Goal: Task Accomplishment & Management: Use online tool/utility

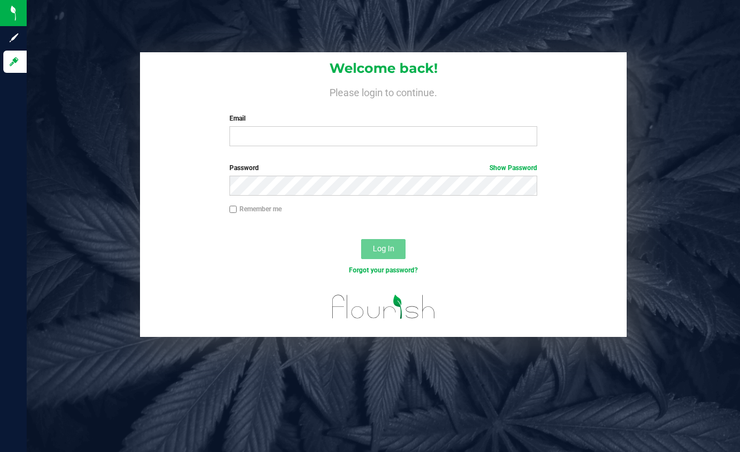
click at [372, 147] on div "Welcome back! Please login to continue. Email Required Please format your email…" at bounding box center [383, 103] width 487 height 103
click at [372, 141] on input "Email" at bounding box center [384, 136] width 308 height 20
type input "[EMAIL_ADDRESS][DOMAIN_NAME]"
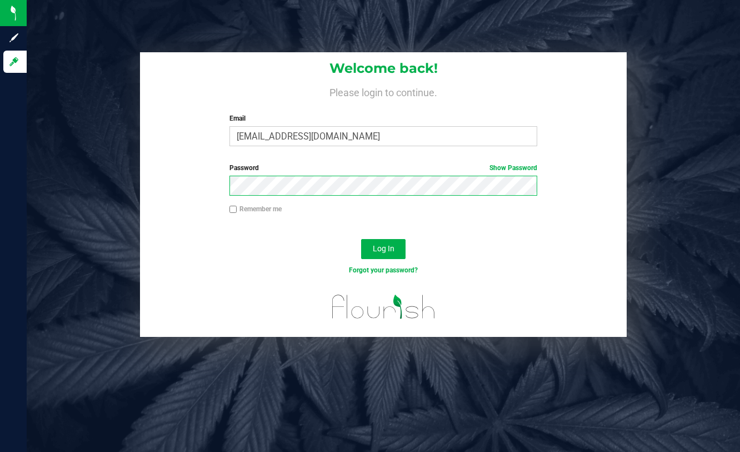
click at [361, 239] on button "Log In" at bounding box center [383, 249] width 44 height 20
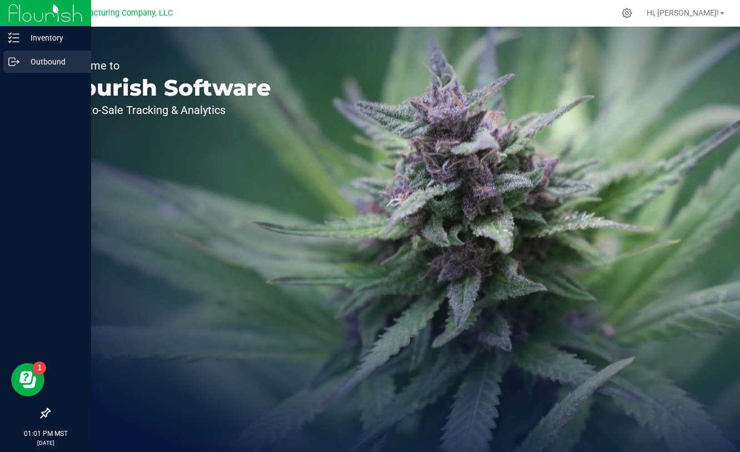
click at [5, 68] on div "Outbound" at bounding box center [47, 62] width 88 height 22
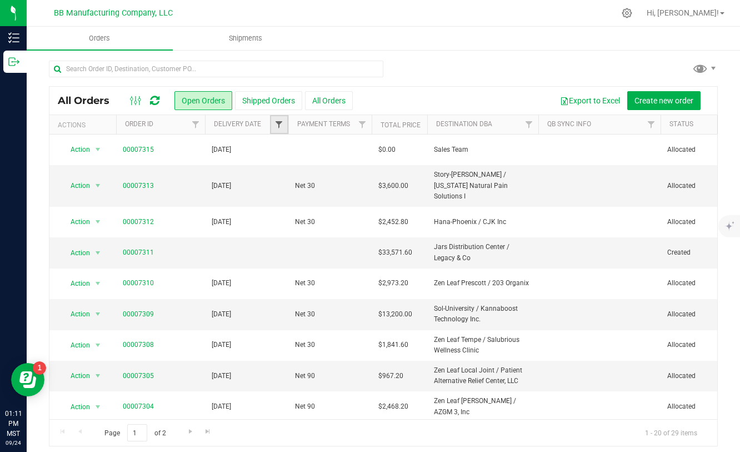
click at [280, 127] on span "Filter" at bounding box center [279, 124] width 9 height 9
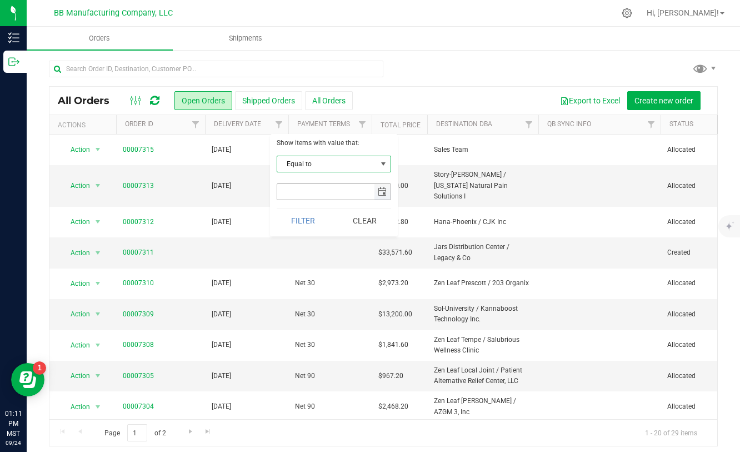
click at [384, 190] on span "select" at bounding box center [382, 191] width 9 height 9
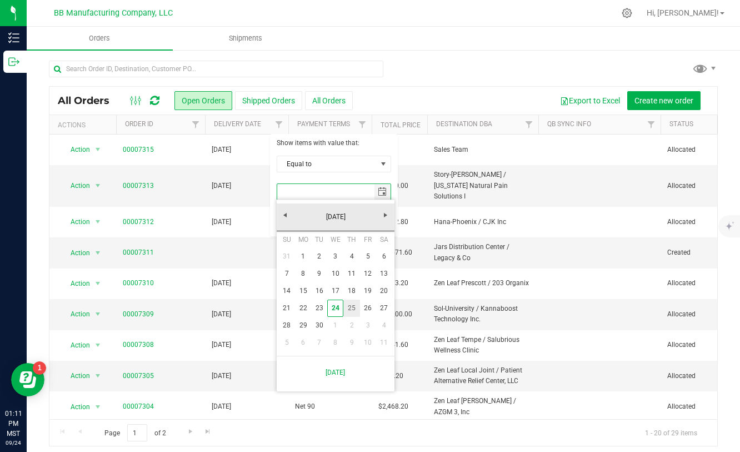
click at [353, 312] on link "25" at bounding box center [351, 308] width 16 height 17
type input "[DATE]"
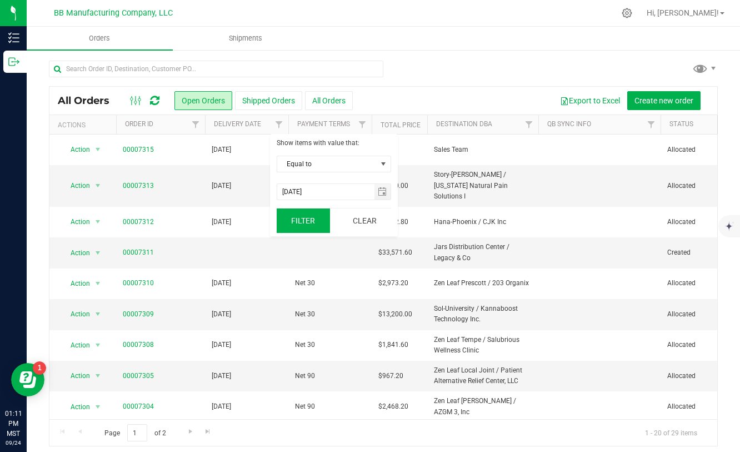
click at [308, 222] on button "Filter" at bounding box center [303, 220] width 53 height 24
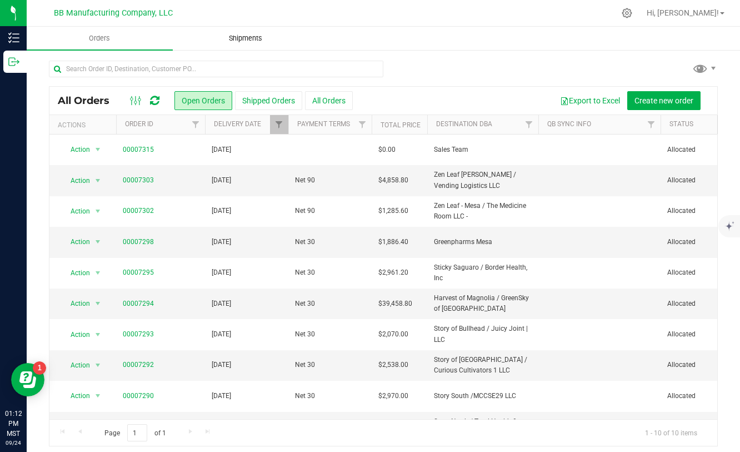
click at [248, 34] on span "Shipments" at bounding box center [245, 38] width 63 height 10
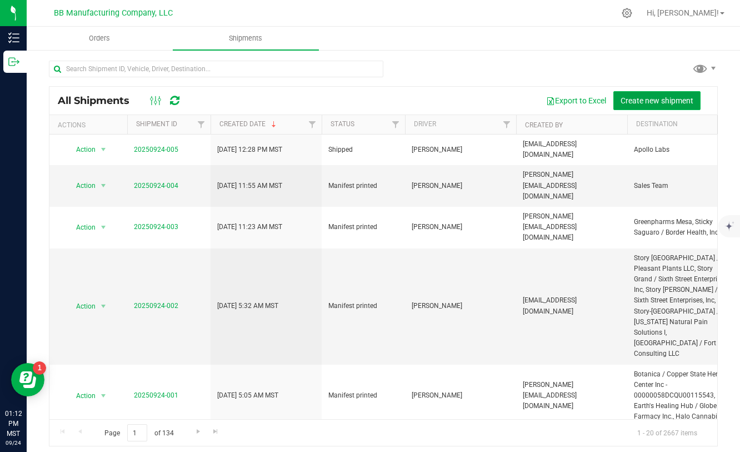
click at [639, 103] on span "Create new shipment" at bounding box center [657, 100] width 73 height 9
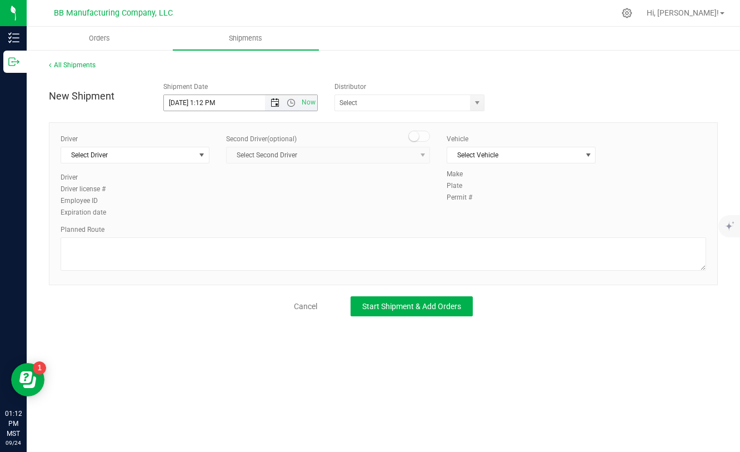
click at [273, 103] on span "Open the date view" at bounding box center [275, 102] width 9 height 9
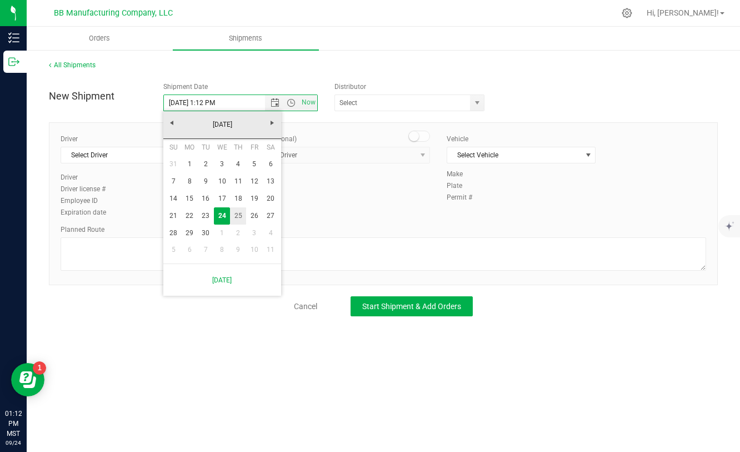
click at [236, 216] on link "25" at bounding box center [238, 215] width 16 height 17
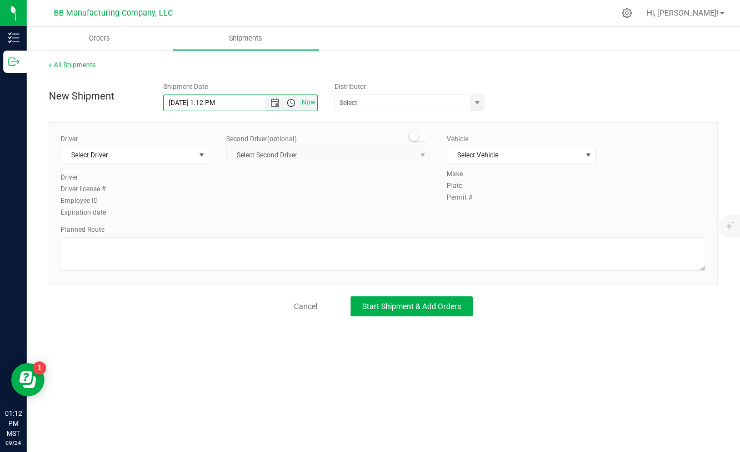
click at [294, 103] on span "Open the time view" at bounding box center [291, 102] width 9 height 9
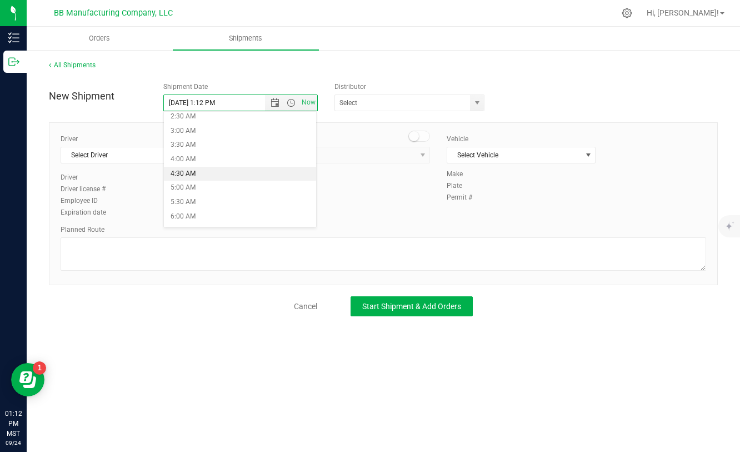
scroll to position [77, 0]
click at [183, 200] on li "5:30 AM" at bounding box center [240, 200] width 153 height 14
type input "[DATE] 5:30 AM"
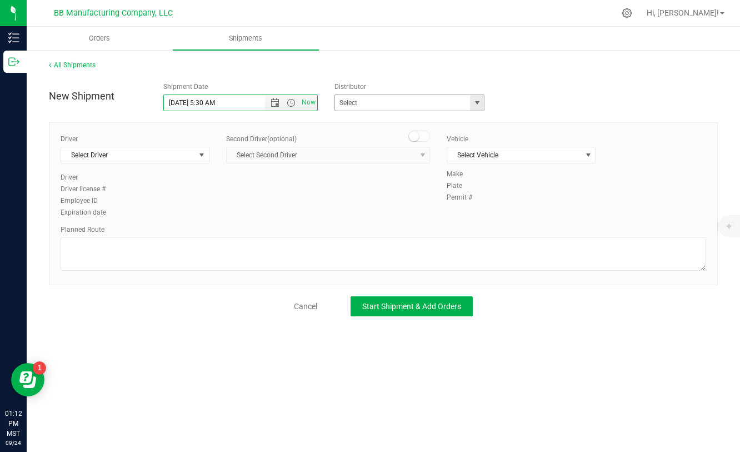
click at [481, 105] on span "select" at bounding box center [477, 102] width 9 height 9
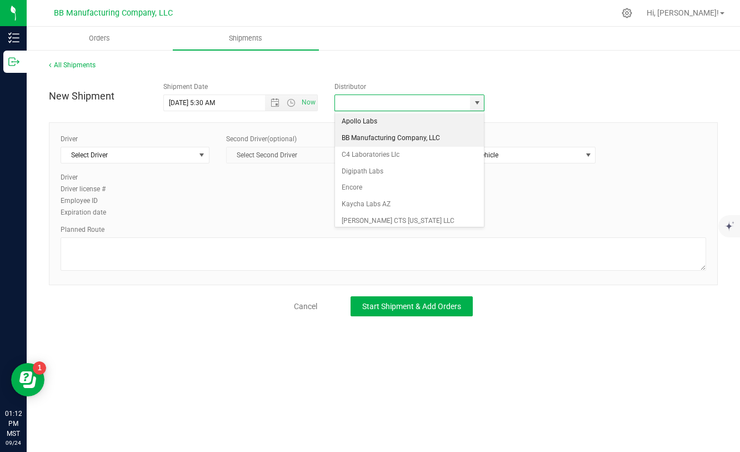
click at [381, 141] on li "BB Manufacturing Company, LLC" at bounding box center [409, 138] width 149 height 17
type input "BB Manufacturing Company, LLC"
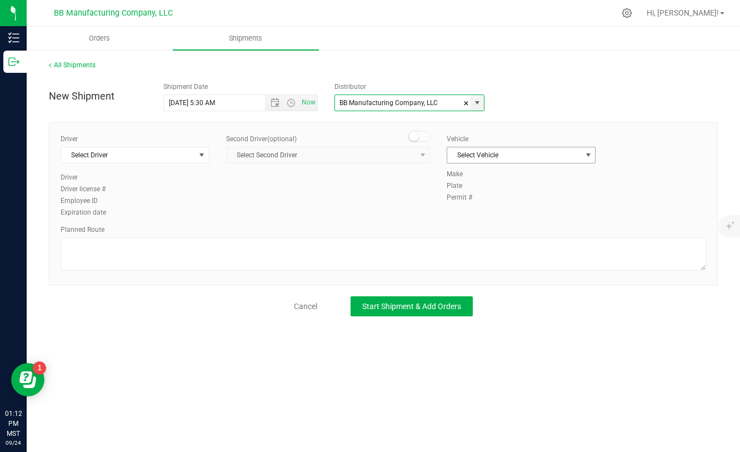
click at [536, 156] on span "Select Vehicle" at bounding box center [514, 155] width 134 height 16
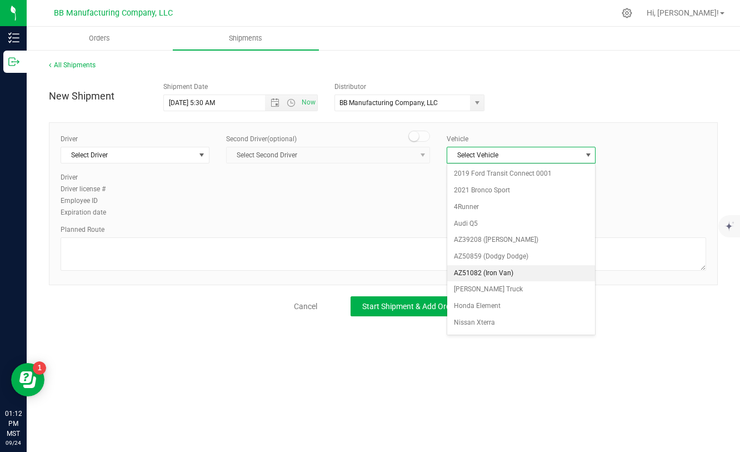
click at [489, 275] on li "AZ51082 (Iron Van)" at bounding box center [521, 273] width 148 height 17
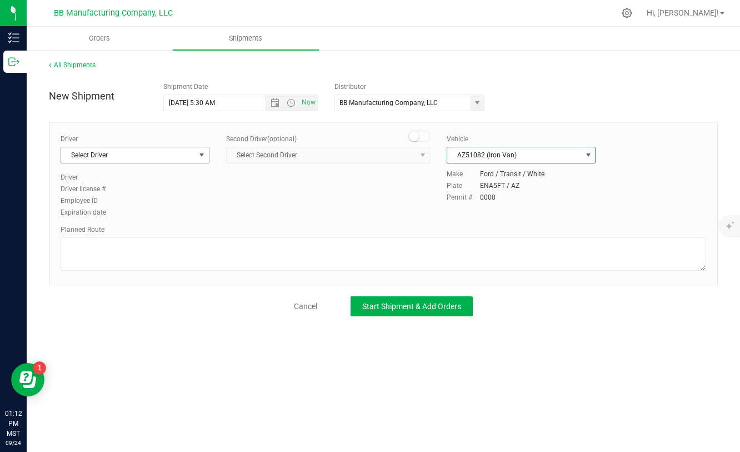
click at [197, 155] on span "select" at bounding box center [201, 155] width 9 height 9
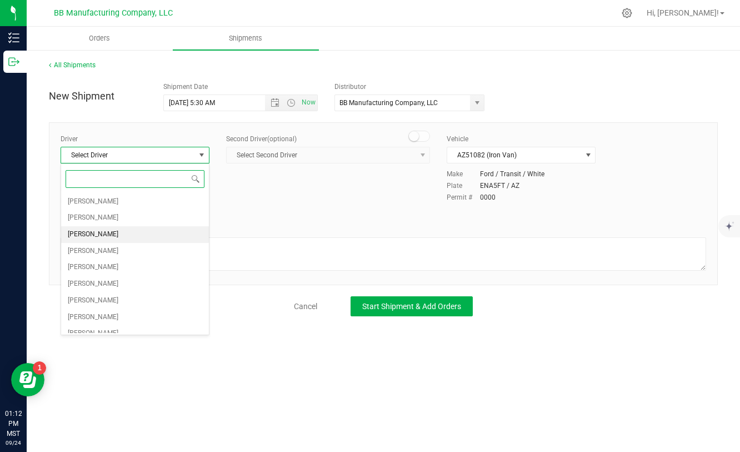
click at [104, 237] on span "[PERSON_NAME]" at bounding box center [93, 234] width 51 height 14
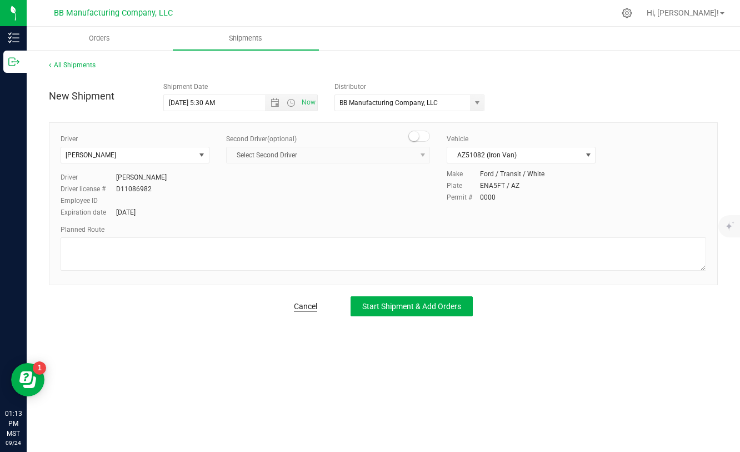
click at [304, 308] on link "Cancel" at bounding box center [305, 306] width 23 height 11
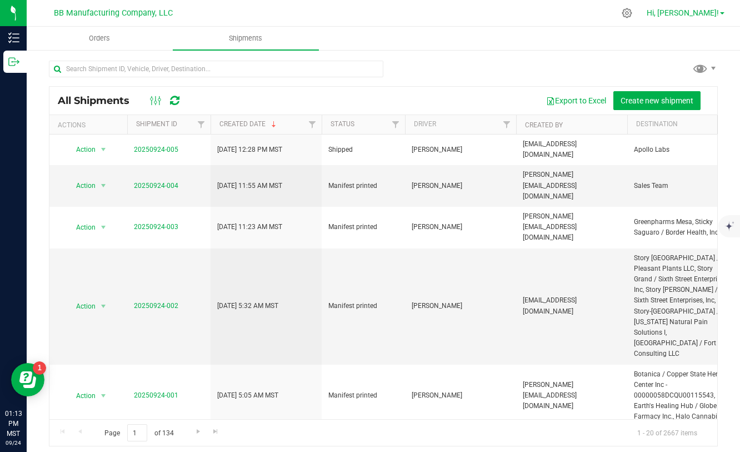
click at [721, 13] on span at bounding box center [722, 13] width 4 height 2
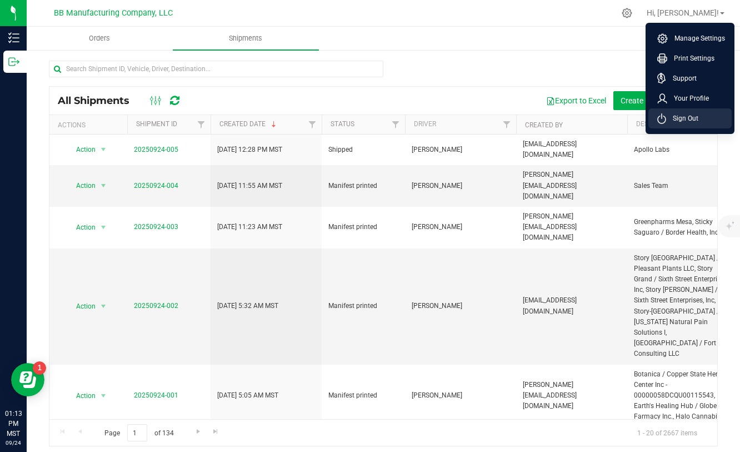
click at [683, 119] on span "Sign Out" at bounding box center [682, 118] width 32 height 11
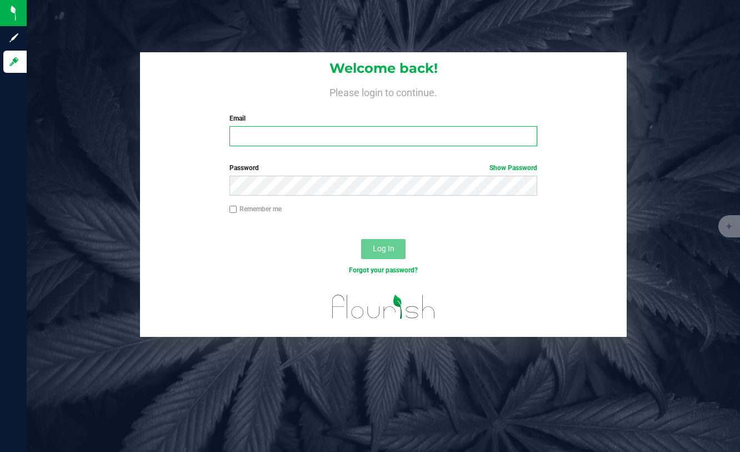
click at [444, 130] on input "Email" at bounding box center [384, 136] width 308 height 20
type input "[EMAIL_ADDRESS][DOMAIN_NAME]"
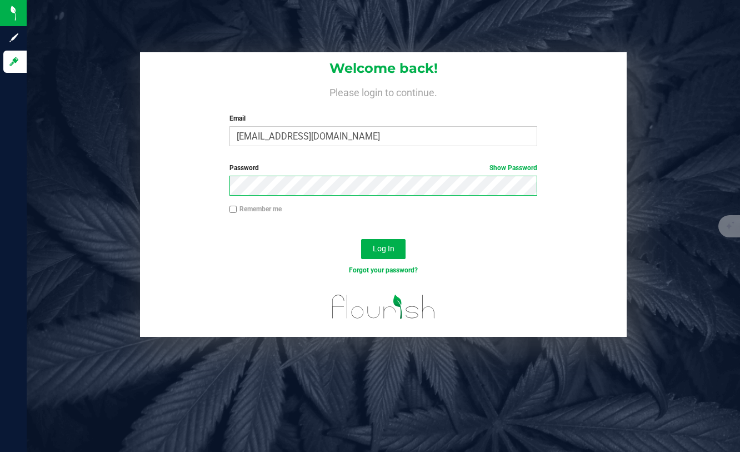
click at [361, 239] on button "Log In" at bounding box center [383, 249] width 44 height 20
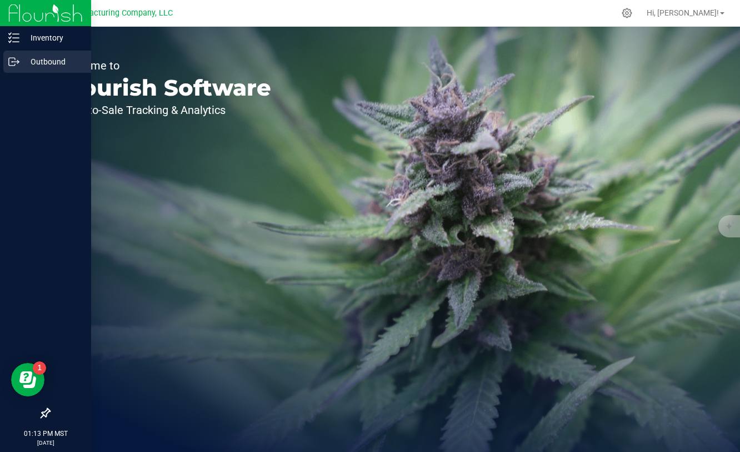
click at [13, 61] on icon at bounding box center [13, 61] width 11 height 11
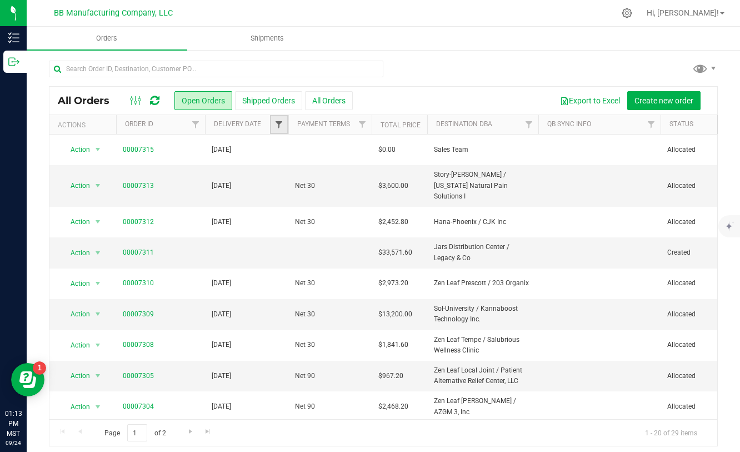
click at [278, 123] on span "Filter" at bounding box center [279, 124] width 9 height 9
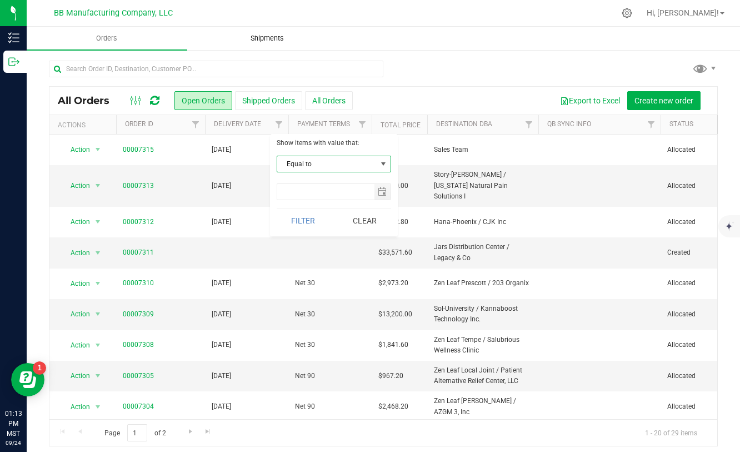
click at [269, 43] on span "Shipments" at bounding box center [267, 38] width 63 height 10
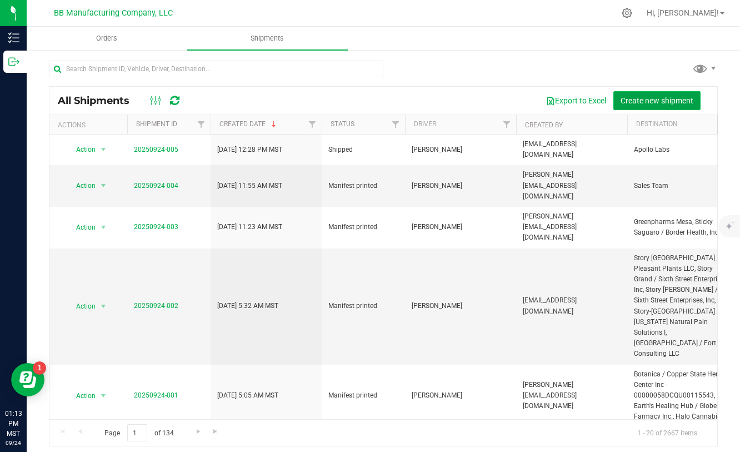
click at [629, 98] on span "Create new shipment" at bounding box center [657, 100] width 73 height 9
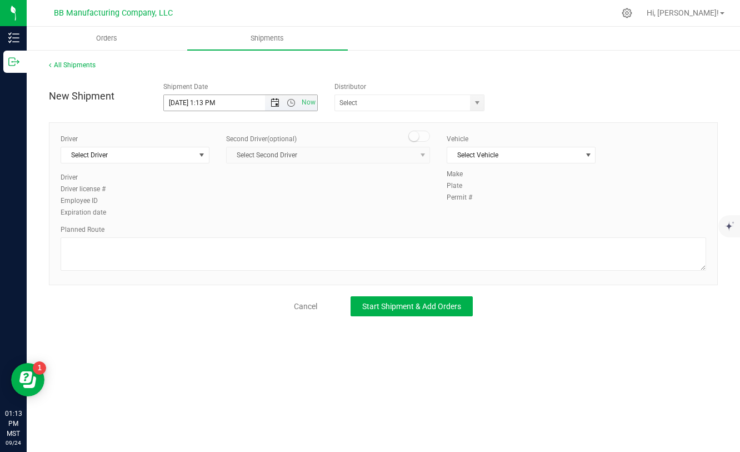
click at [275, 102] on span "Open the date view" at bounding box center [275, 102] width 9 height 9
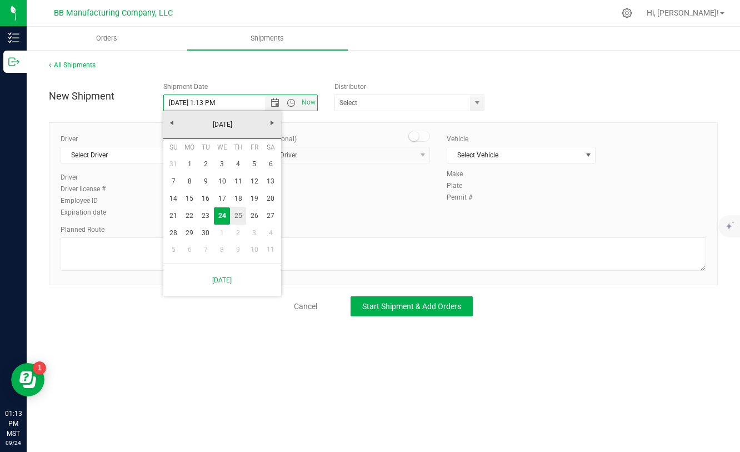
click at [235, 219] on link "25" at bounding box center [238, 215] width 16 height 17
type input "[DATE] 1:13 PM"
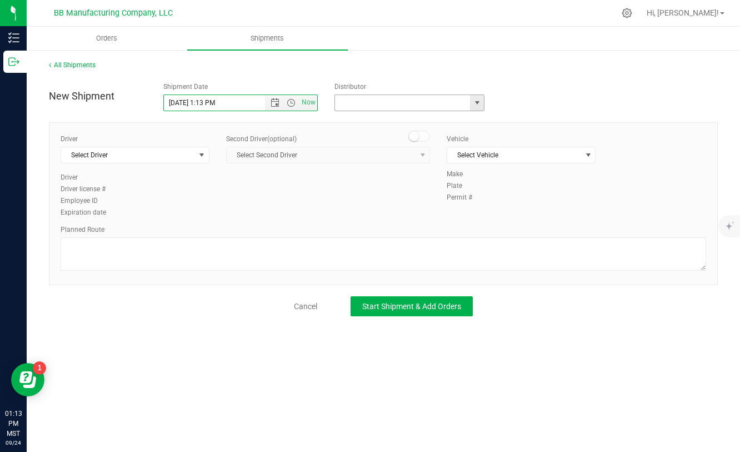
click at [381, 102] on input "text" at bounding box center [400, 103] width 131 height 16
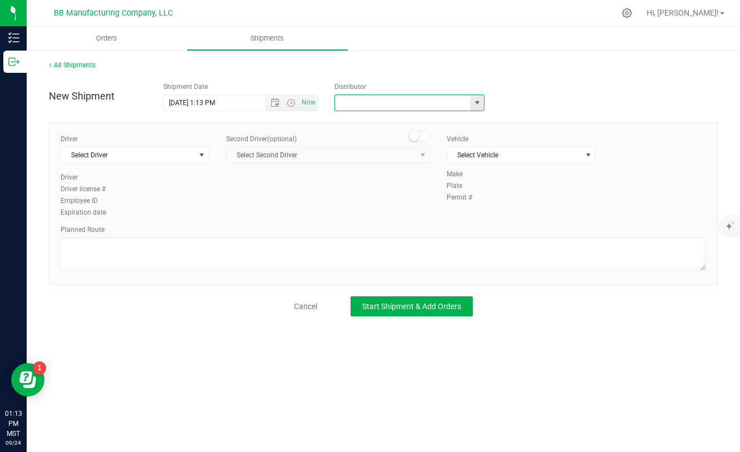
click at [477, 103] on span "select" at bounding box center [477, 102] width 9 height 9
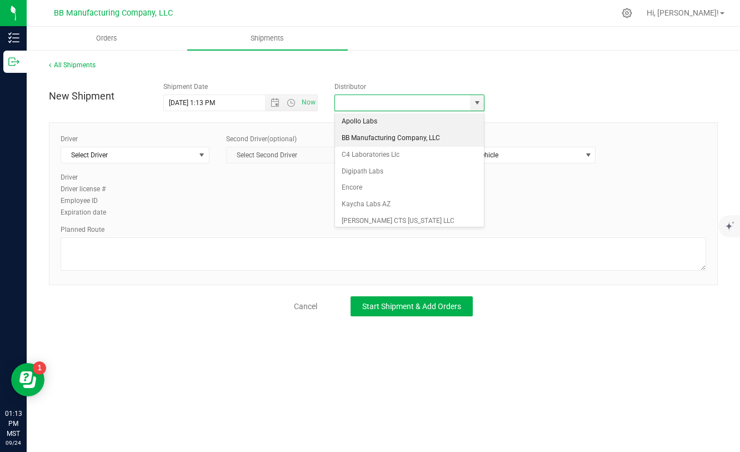
click at [380, 140] on li "BB Manufacturing Company, LLC" at bounding box center [409, 138] width 149 height 17
type input "BB Manufacturing Company, LLC"
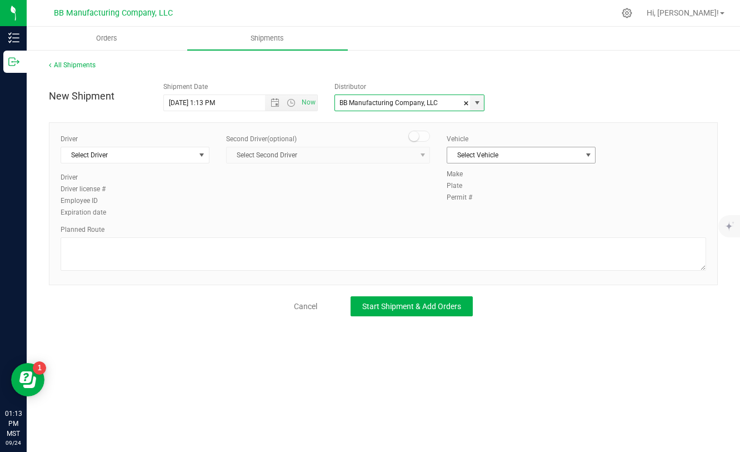
click at [504, 150] on span "Select Vehicle" at bounding box center [514, 155] width 134 height 16
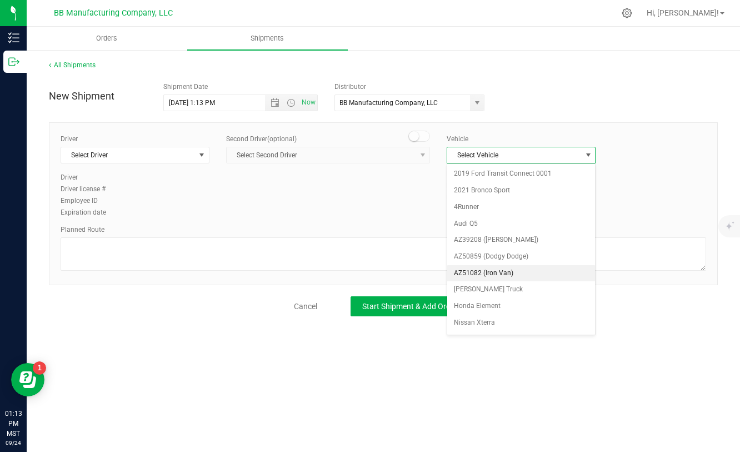
click at [481, 276] on li "AZ51082 (Iron Van)" at bounding box center [521, 273] width 148 height 17
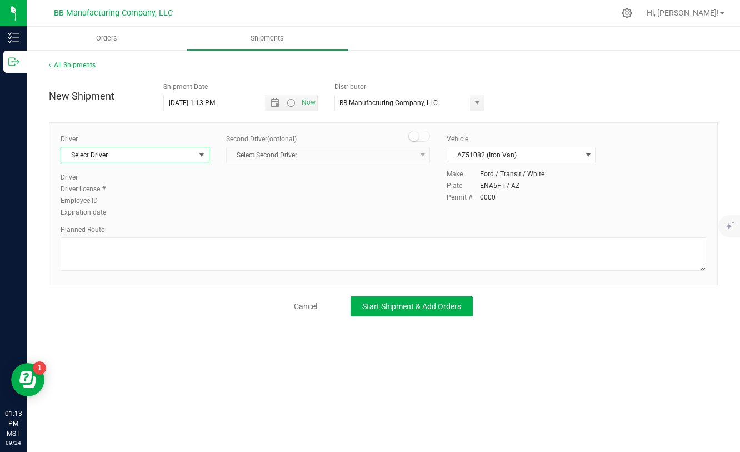
click at [166, 158] on span "Select Driver" at bounding box center [128, 155] width 134 height 16
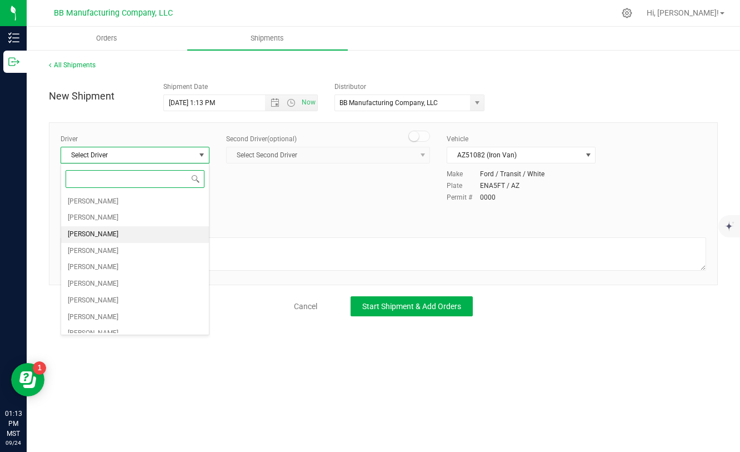
click at [112, 230] on li "[PERSON_NAME]" at bounding box center [135, 234] width 148 height 17
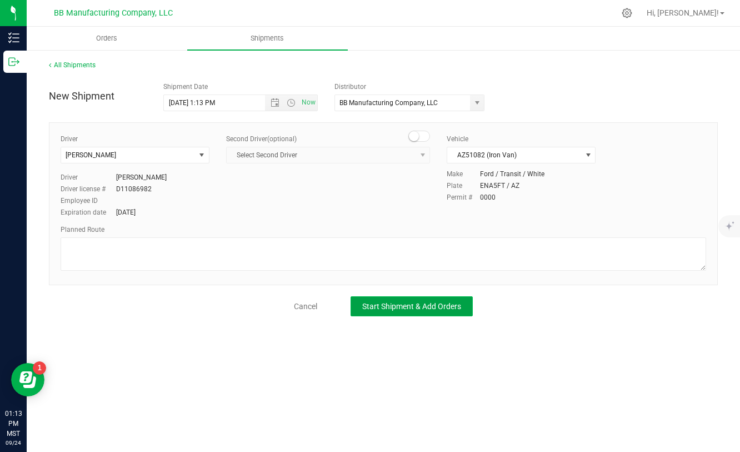
click at [428, 311] on button "Start Shipment & Add Orders" at bounding box center [412, 306] width 122 height 20
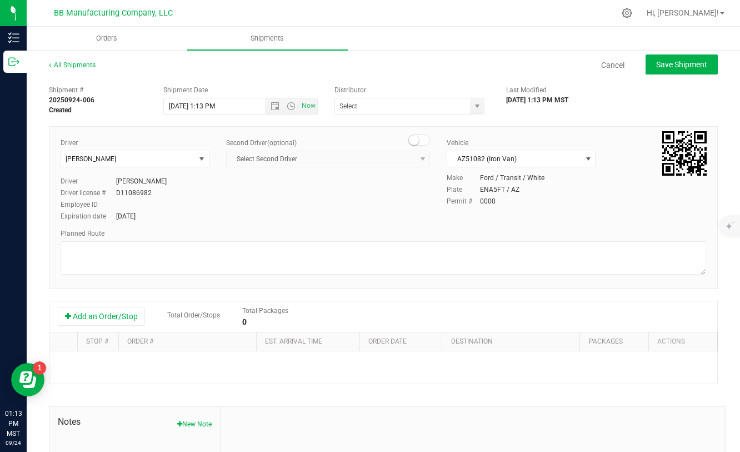
type input "BB Manufacturing Company, LLC"
click at [131, 313] on button "Add an Order/Stop" at bounding box center [101, 316] width 87 height 19
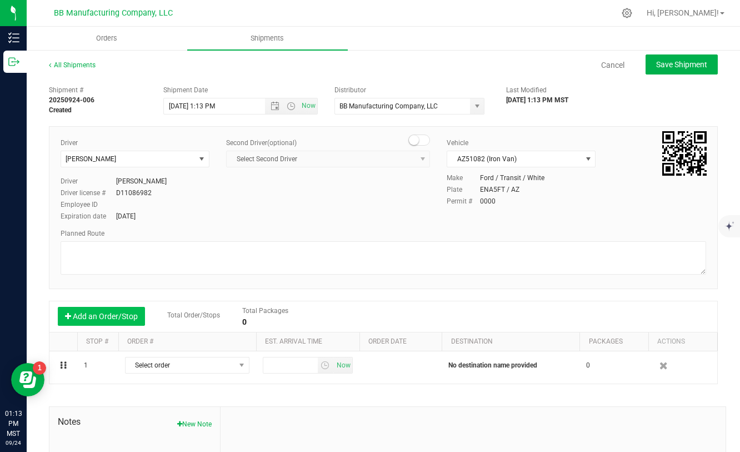
click at [131, 313] on button "Add an Order/Stop" at bounding box center [101, 316] width 87 height 19
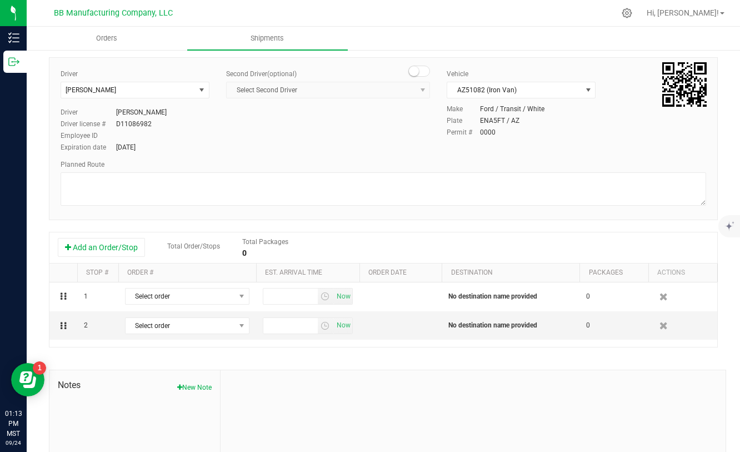
scroll to position [72, 0]
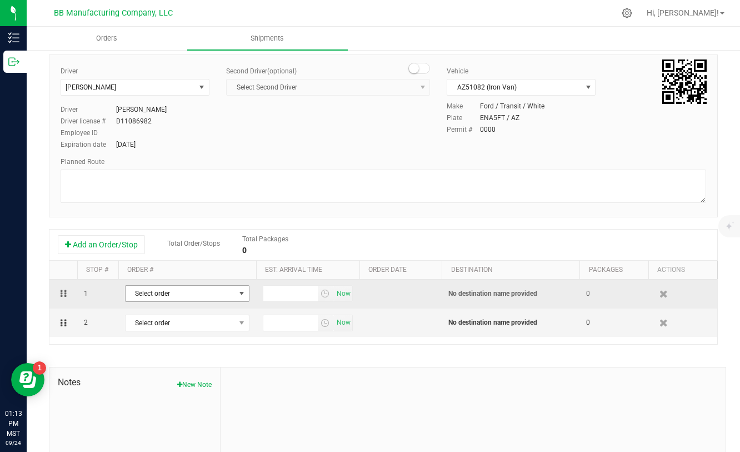
click at [188, 292] on span "Select order" at bounding box center [180, 294] width 109 height 16
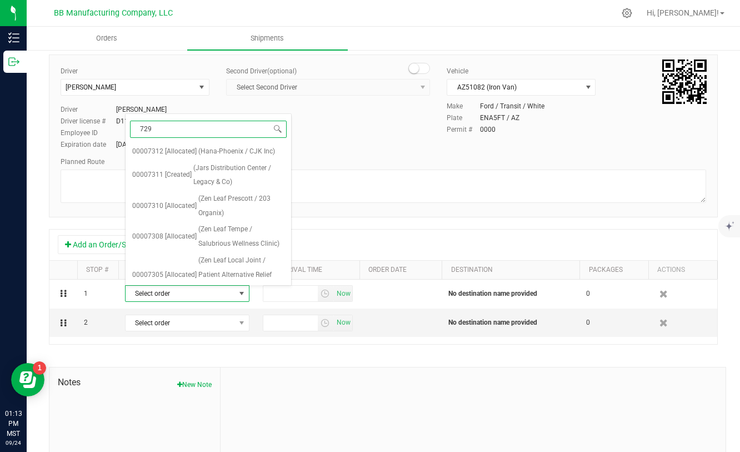
type input "7293"
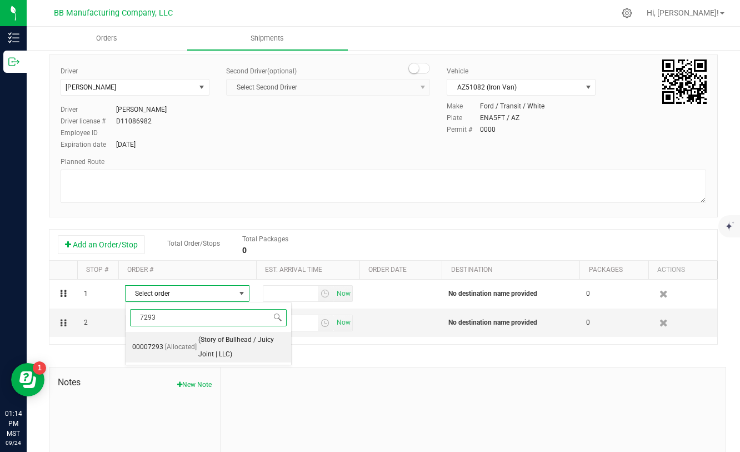
click at [253, 343] on span "(Story of Bullhead / Juicy Joint | LLC)" at bounding box center [241, 347] width 86 height 28
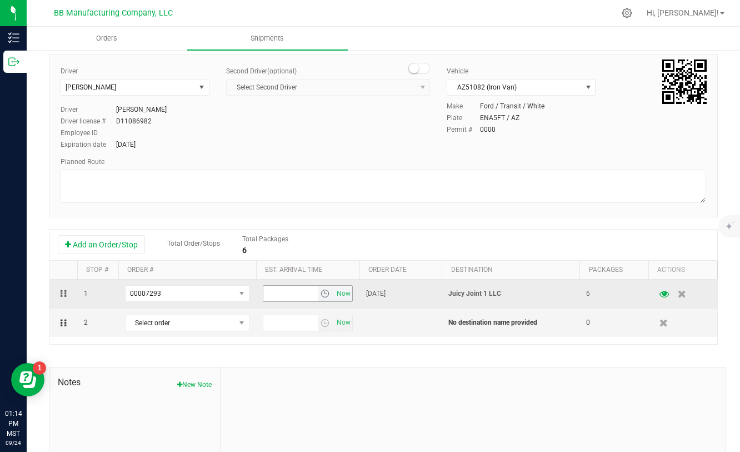
click at [323, 292] on span "select" at bounding box center [325, 293] width 9 height 9
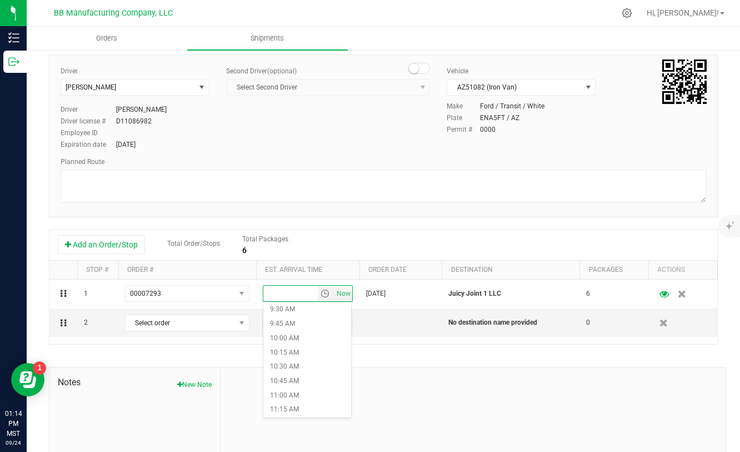
scroll to position [525, 0]
click at [284, 329] on li "9:30 AM" at bounding box center [307, 329] width 88 height 14
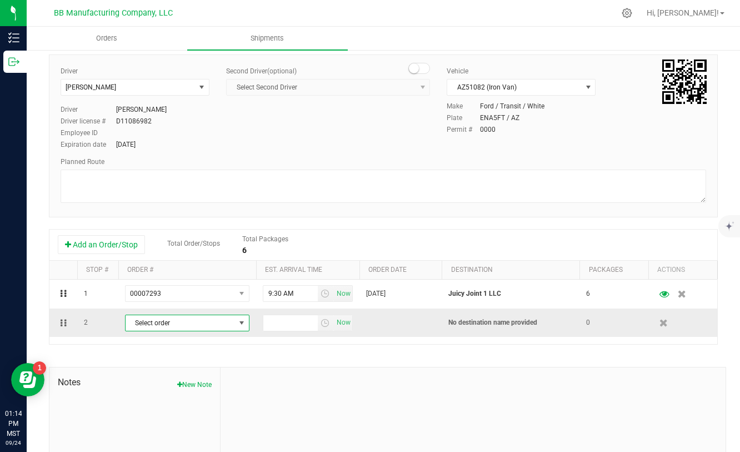
click at [223, 321] on span "Select order" at bounding box center [180, 323] width 109 height 16
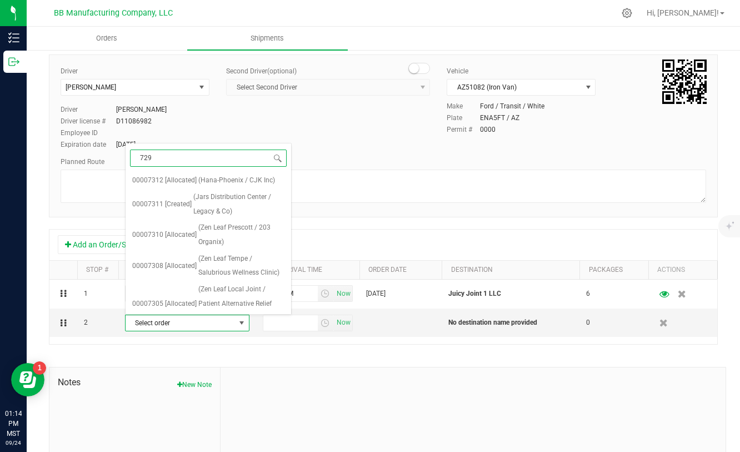
type input "7292"
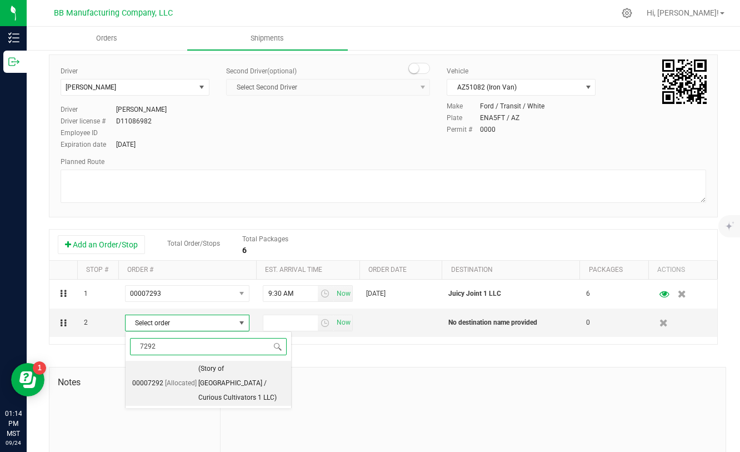
click at [266, 376] on span "(Story of [GEOGRAPHIC_DATA] / Curious Cultivators 1 LLC)" at bounding box center [241, 383] width 86 height 43
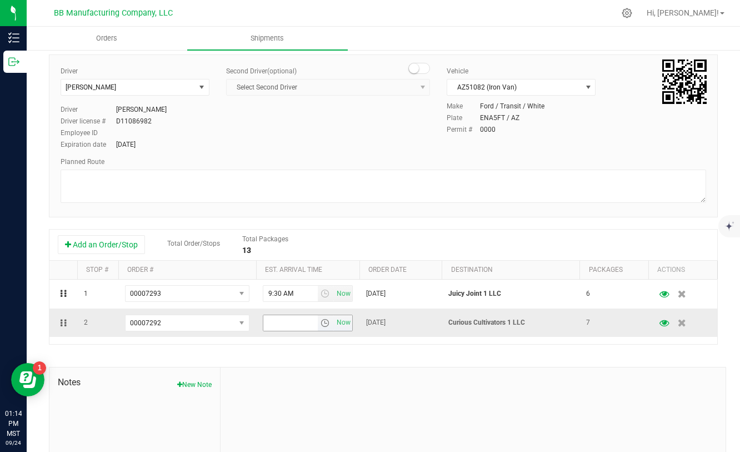
click at [324, 321] on span "select" at bounding box center [325, 322] width 9 height 9
click at [293, 346] on li "11:00 AM" at bounding box center [307, 347] width 88 height 14
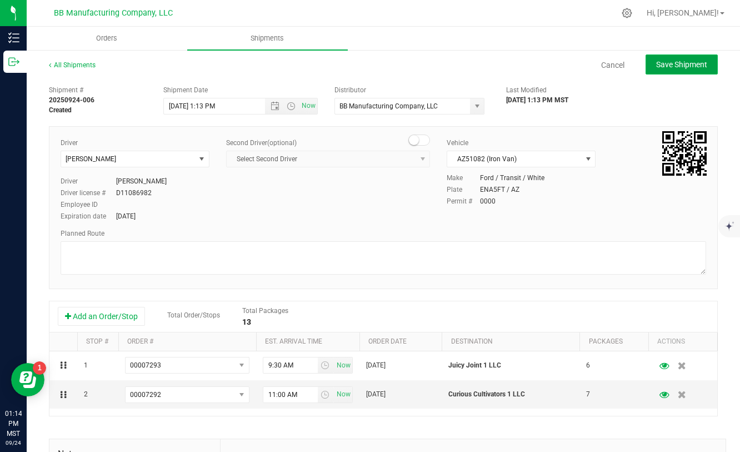
click at [678, 71] on button "Save Shipment" at bounding box center [682, 64] width 72 height 20
type input "[DATE] 8:13 PM"
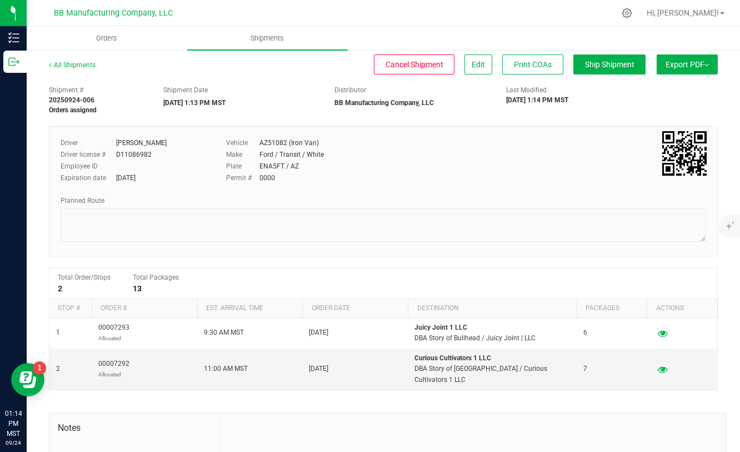
click at [678, 70] on button "Export PDF" at bounding box center [687, 64] width 61 height 20
click at [668, 93] on li "Manifest by Package ID" at bounding box center [684, 89] width 112 height 17
click at [678, 64] on span "Export PDF" at bounding box center [687, 64] width 43 height 9
click at [471, 71] on button "Edit" at bounding box center [479, 64] width 28 height 20
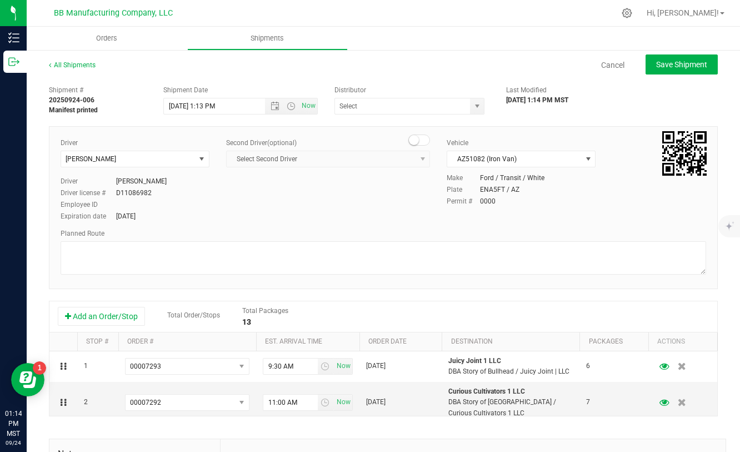
type input "BB Manufacturing Company, LLC"
click at [287, 106] on span "Open the time view" at bounding box center [291, 106] width 9 height 9
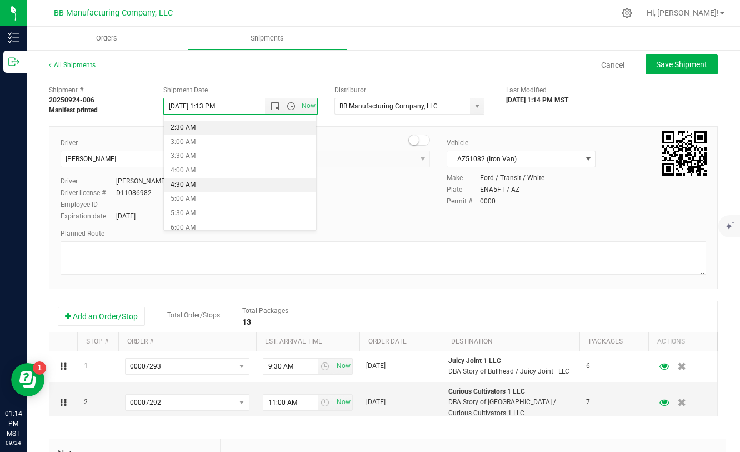
scroll to position [74, 0]
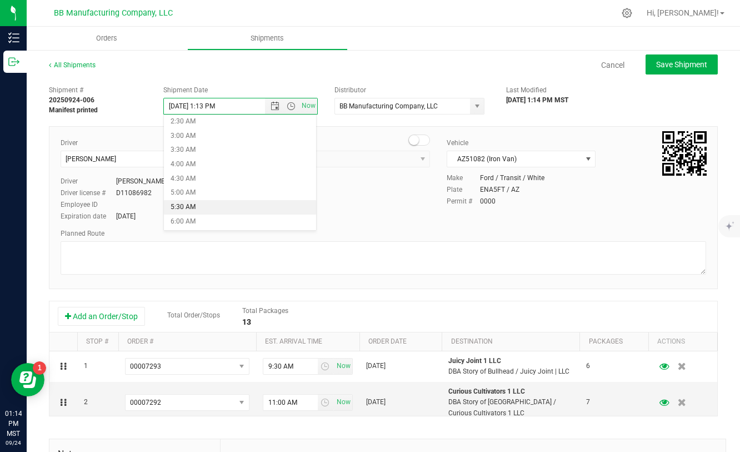
click at [226, 207] on li "5:30 AM" at bounding box center [240, 207] width 153 height 14
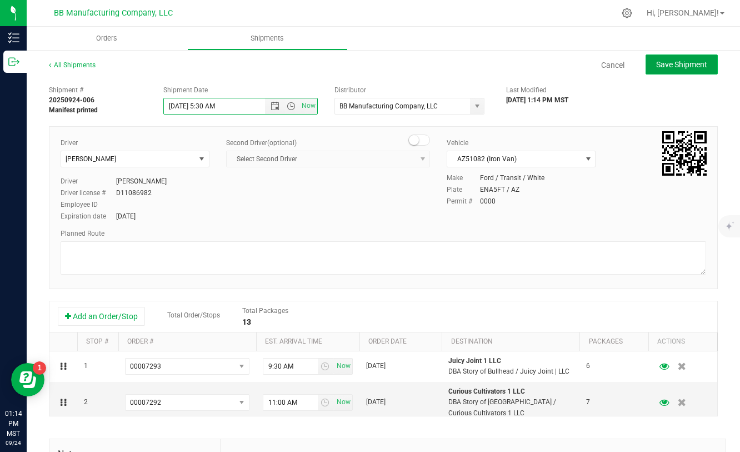
click at [662, 68] on span "Save Shipment" at bounding box center [681, 64] width 51 height 9
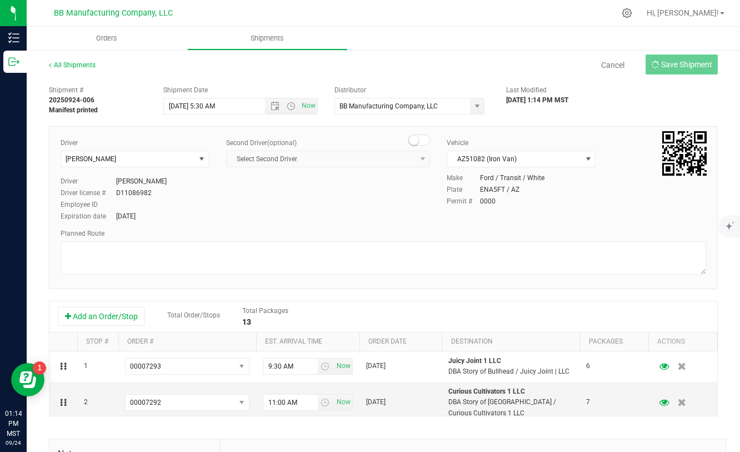
type input "[DATE] 12:30 PM"
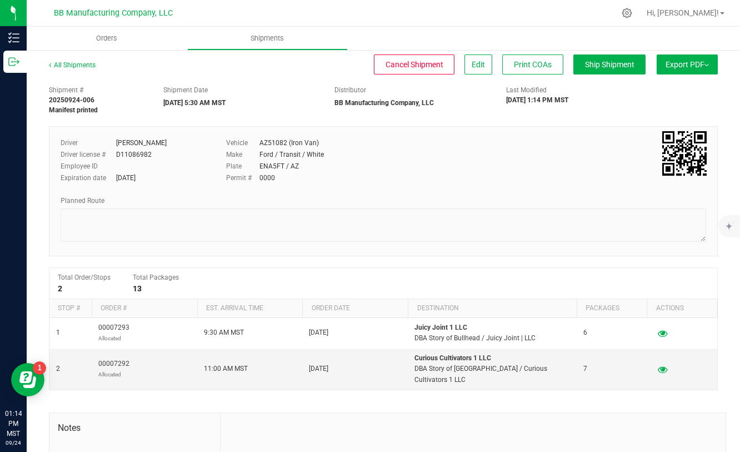
click at [674, 68] on span "Export PDF" at bounding box center [687, 64] width 43 height 9
click at [654, 89] on span "Manifest by Package ID" at bounding box center [671, 89] width 71 height 8
click at [703, 15] on span "Hi, [PERSON_NAME]!" at bounding box center [683, 12] width 72 height 9
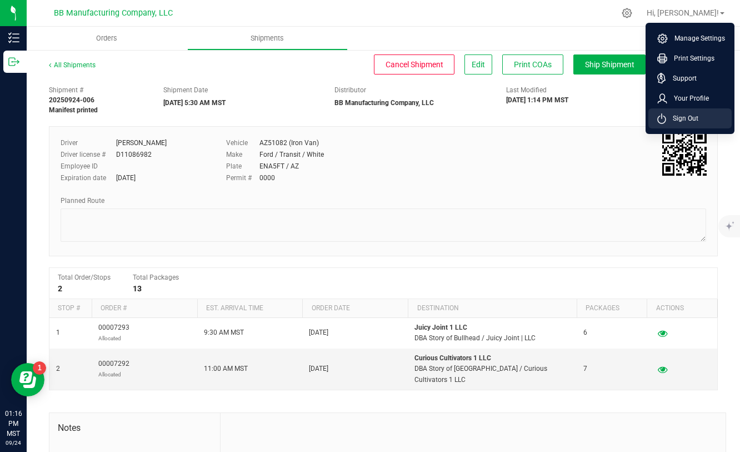
click at [685, 118] on span "Sign Out" at bounding box center [682, 118] width 32 height 11
